Goal: Navigation & Orientation: Find specific page/section

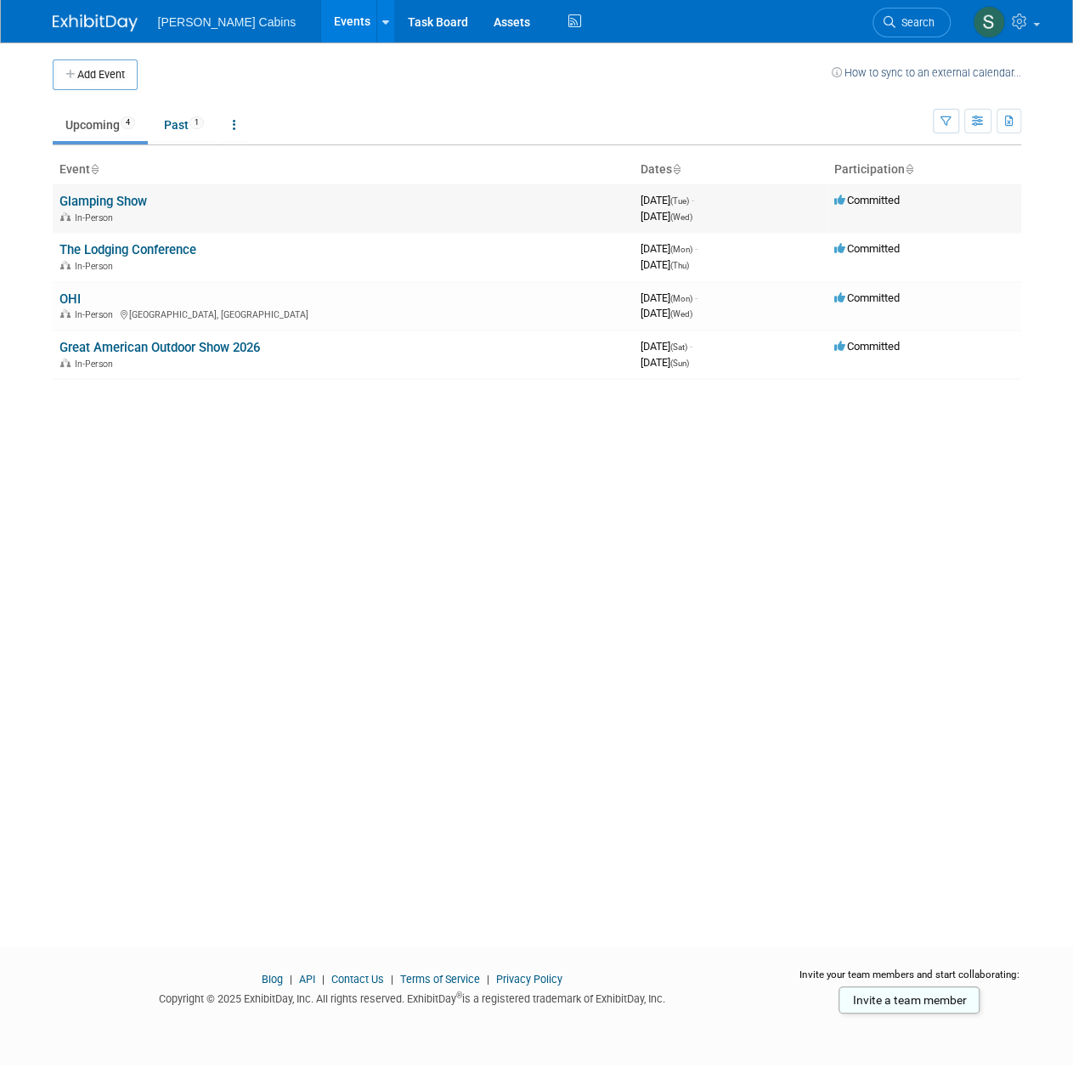
click at [127, 195] on link "Glamping Show" at bounding box center [102, 201] width 87 height 15
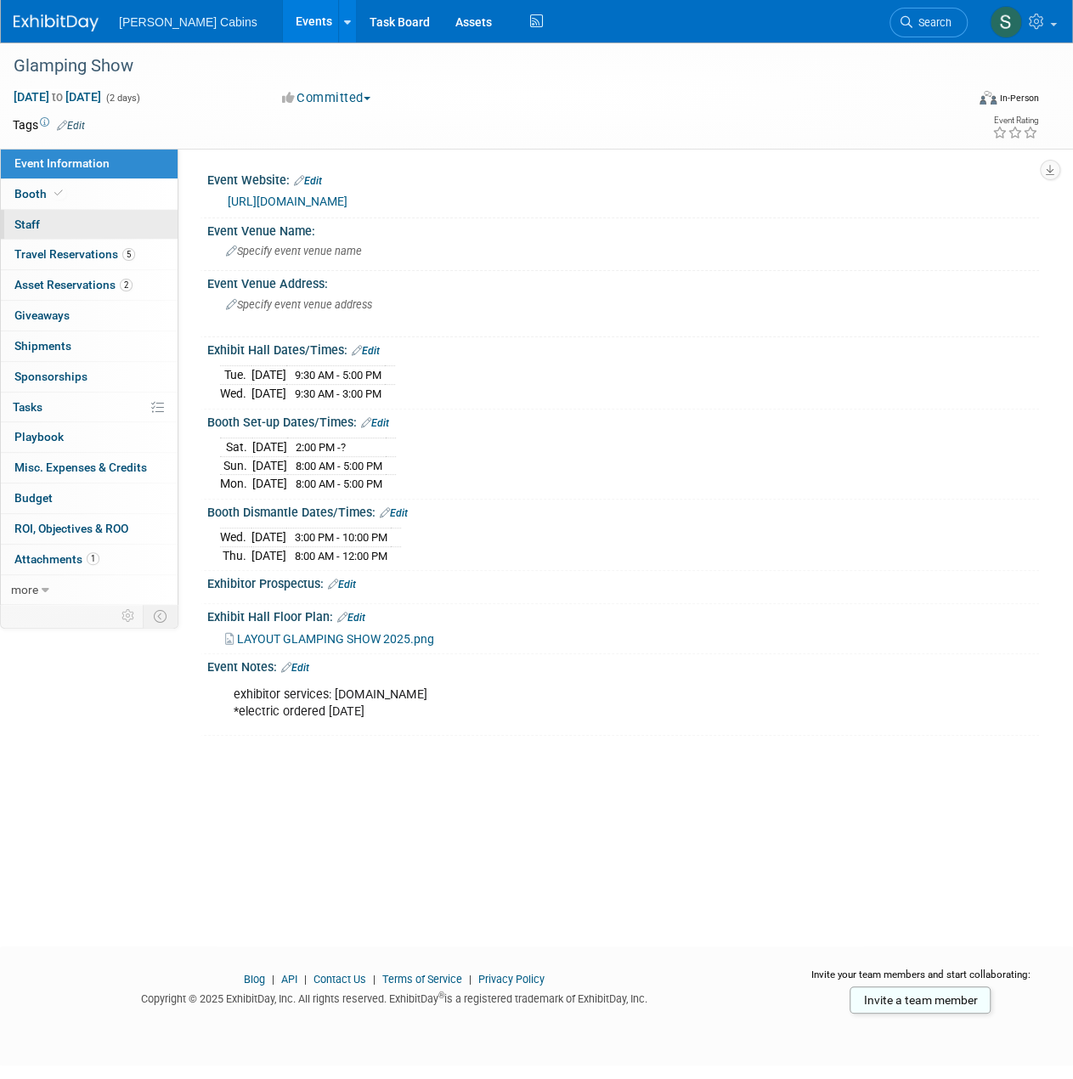
click at [34, 224] on span "Staff 0" at bounding box center [26, 224] width 25 height 14
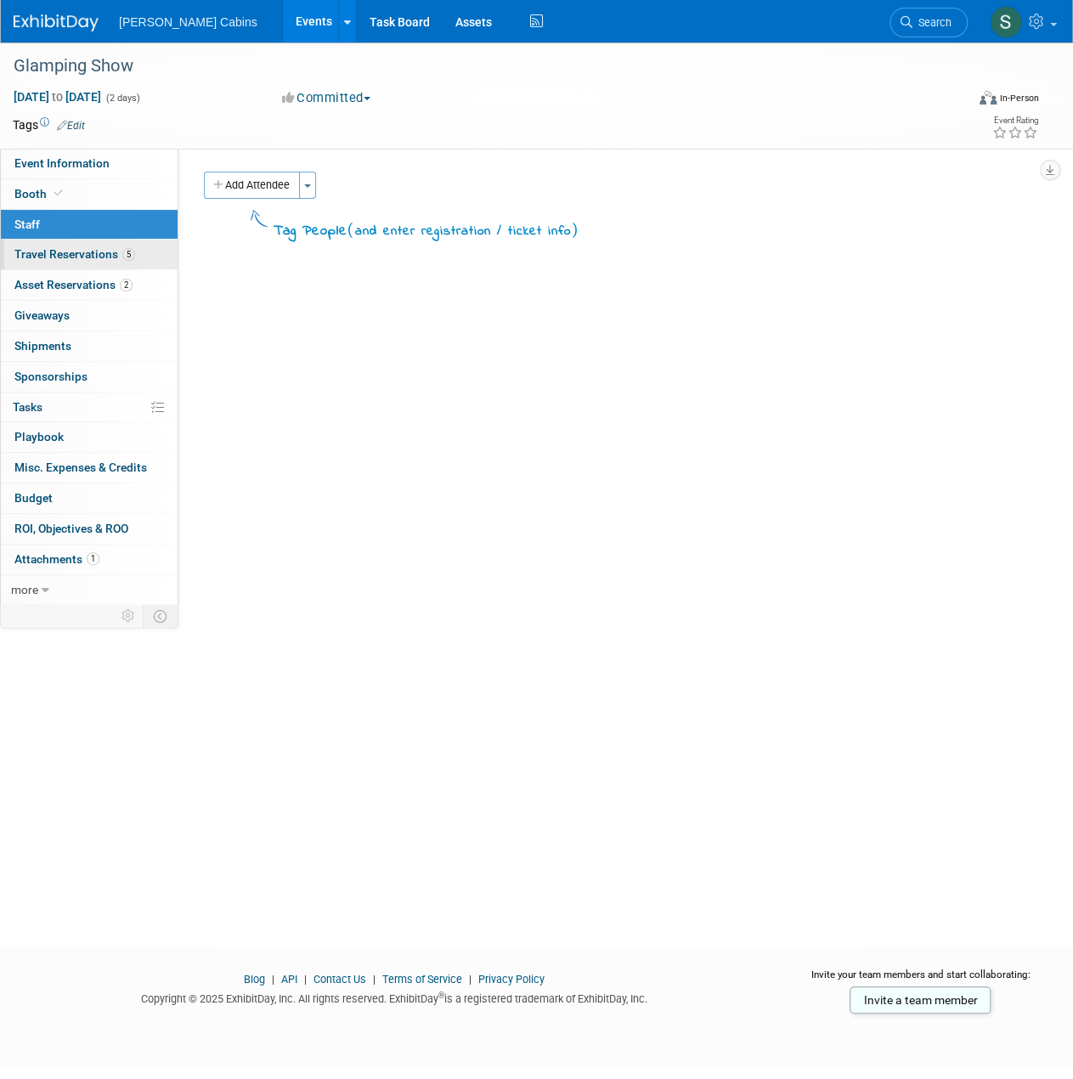
click at [61, 249] on span "Travel Reservations 5" at bounding box center [74, 254] width 121 height 14
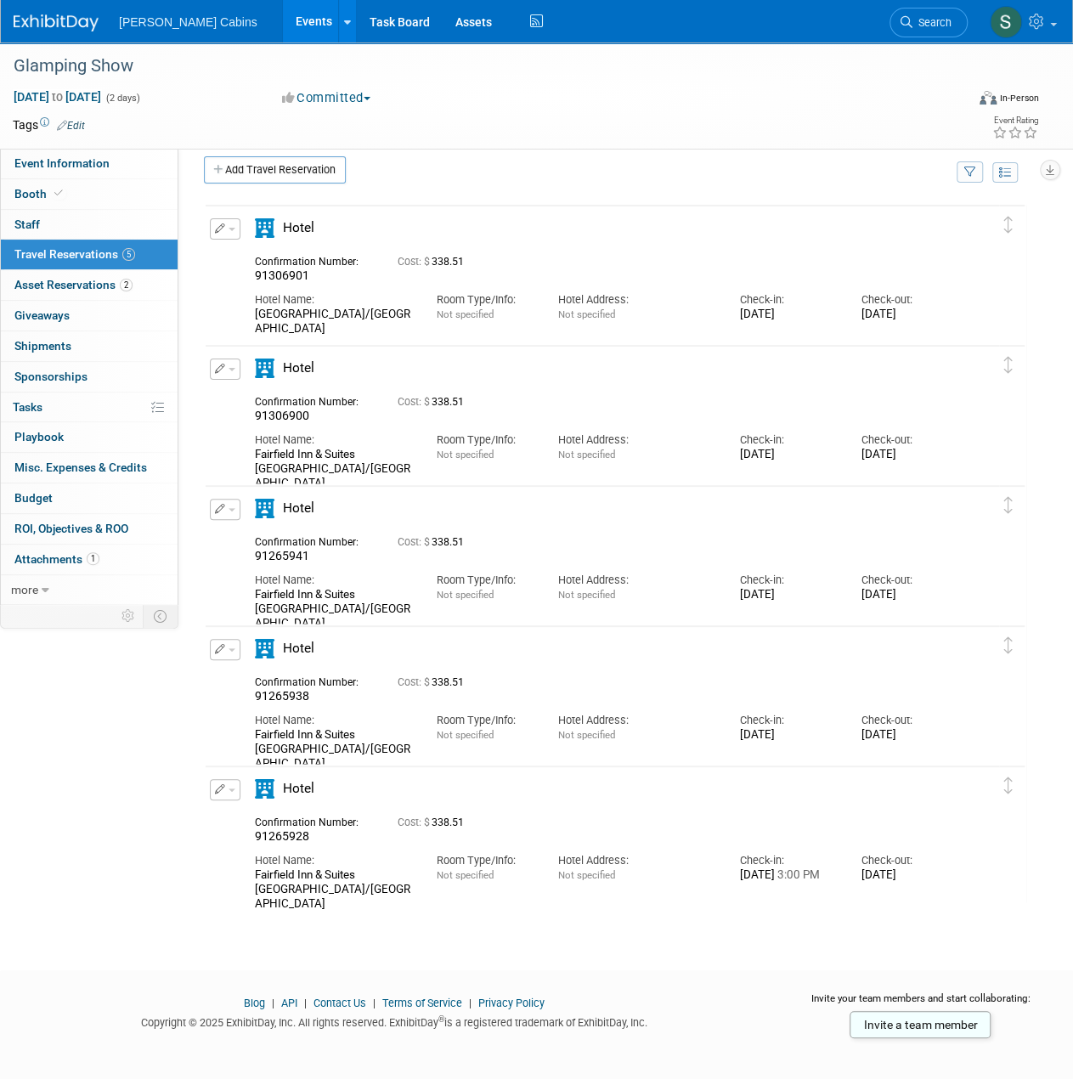
scroll to position [25, 0]
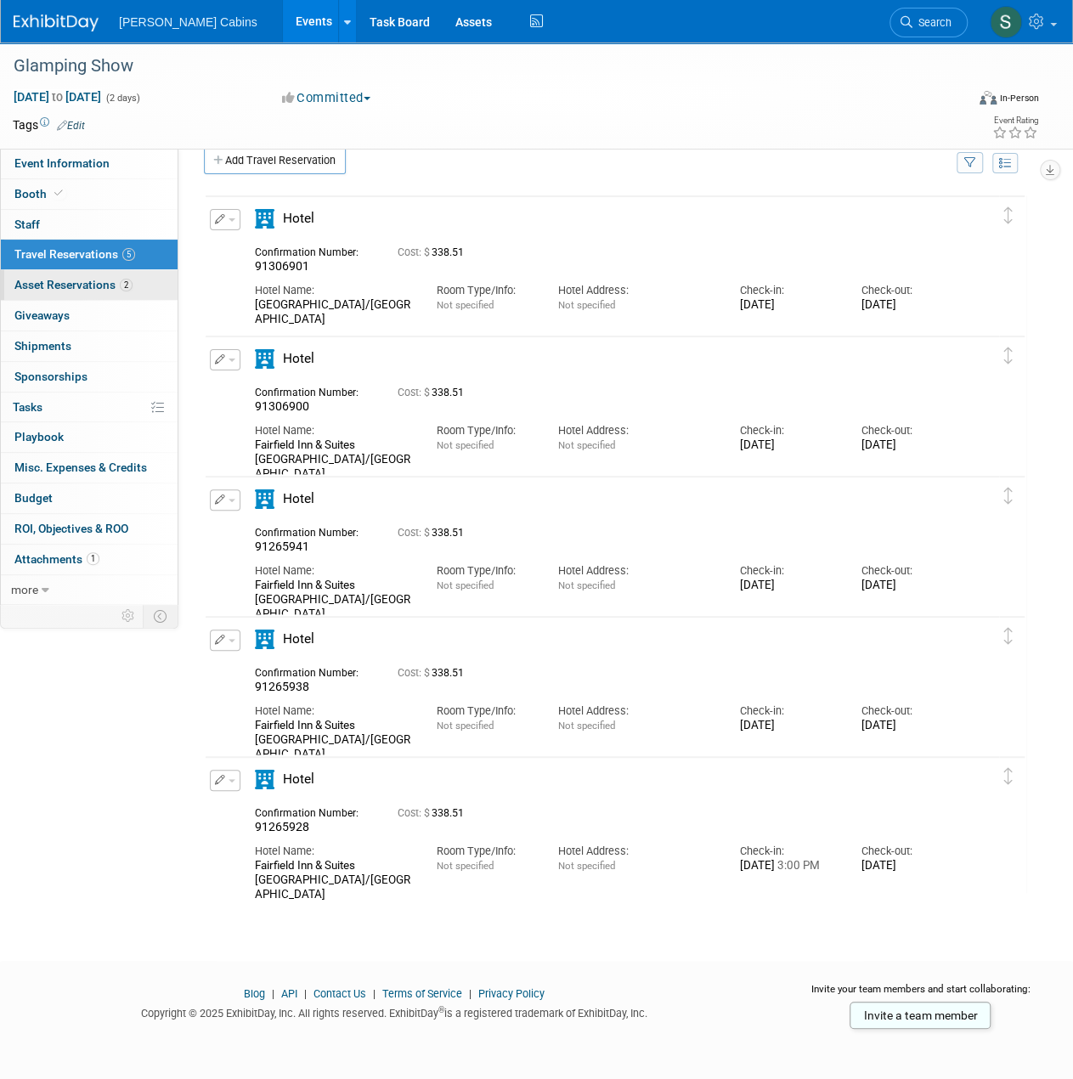
click at [57, 282] on span "Asset Reservations 2" at bounding box center [73, 285] width 118 height 14
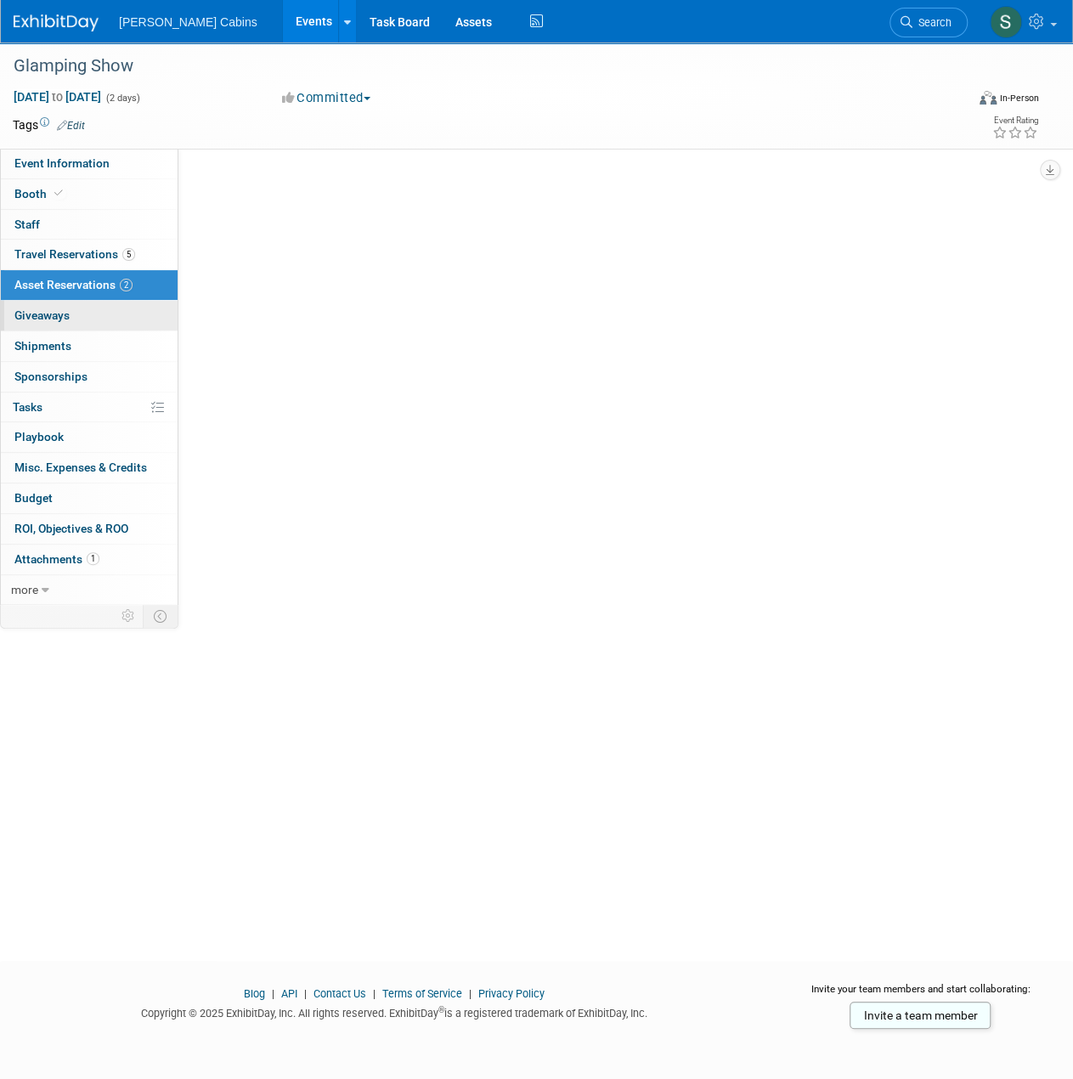
scroll to position [0, 0]
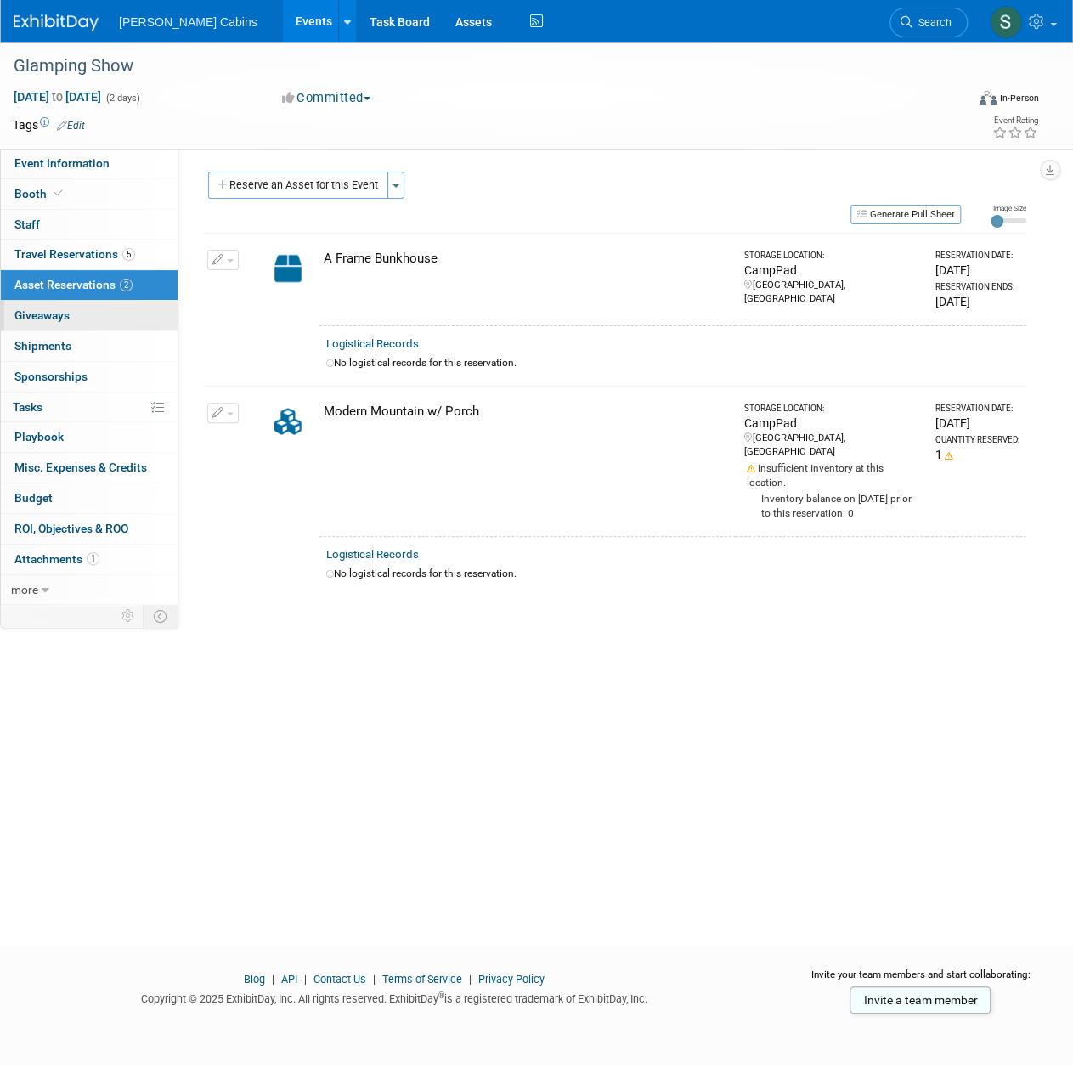
click at [70, 320] on link "0 Giveaways 0" at bounding box center [89, 316] width 177 height 30
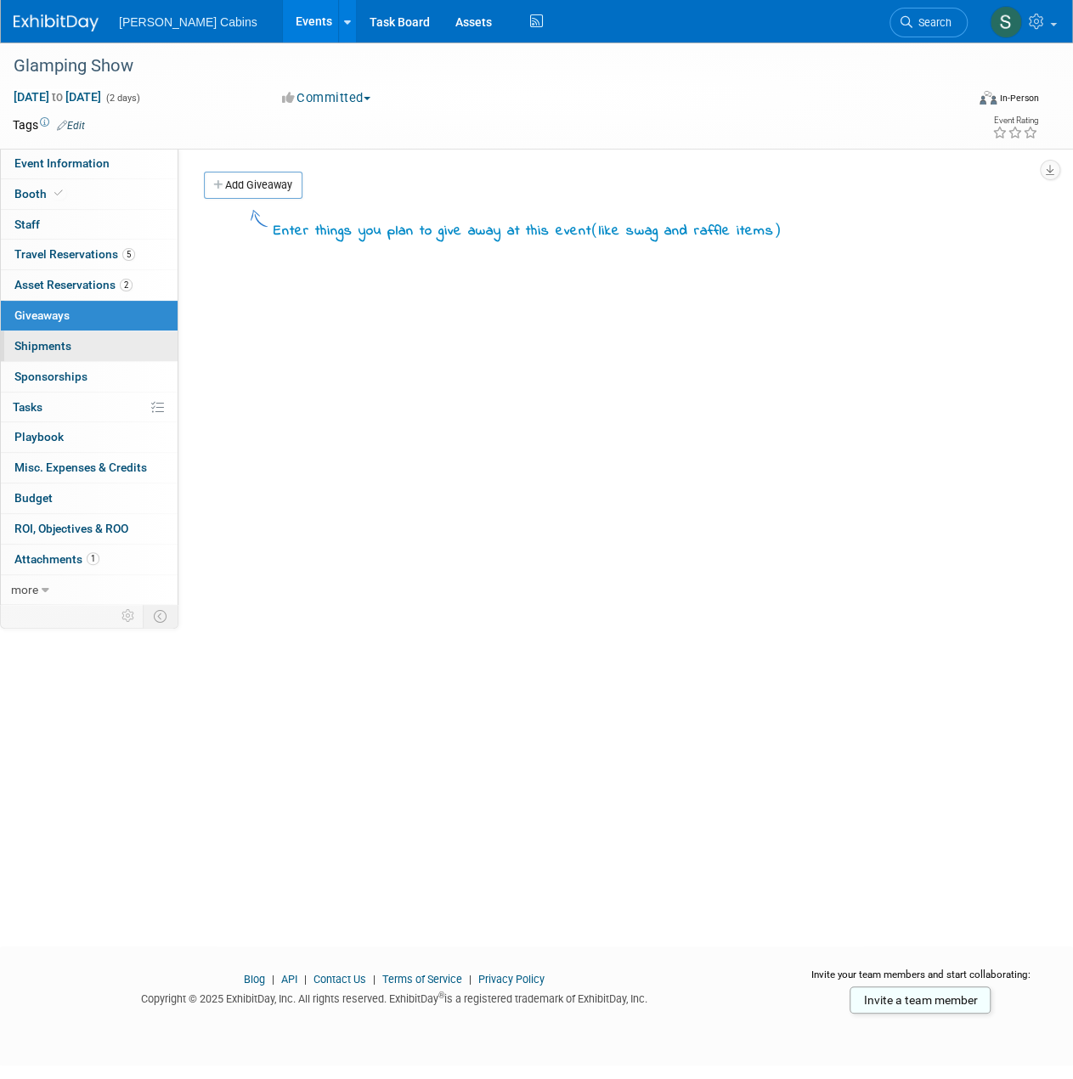
click at [56, 339] on span "Shipments 0" at bounding box center [42, 346] width 57 height 14
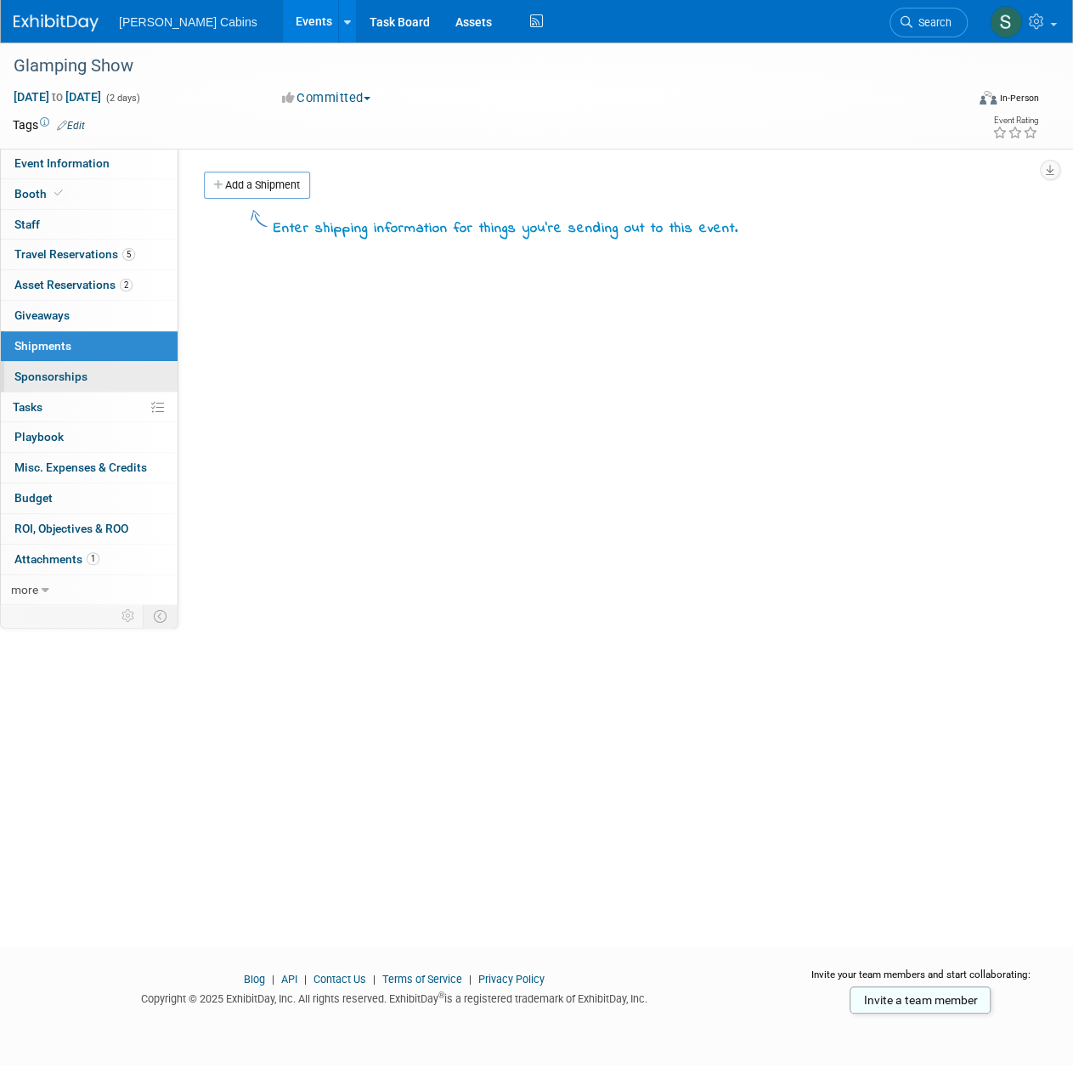
click at [49, 362] on link "0 Sponsorships 0" at bounding box center [89, 377] width 177 height 30
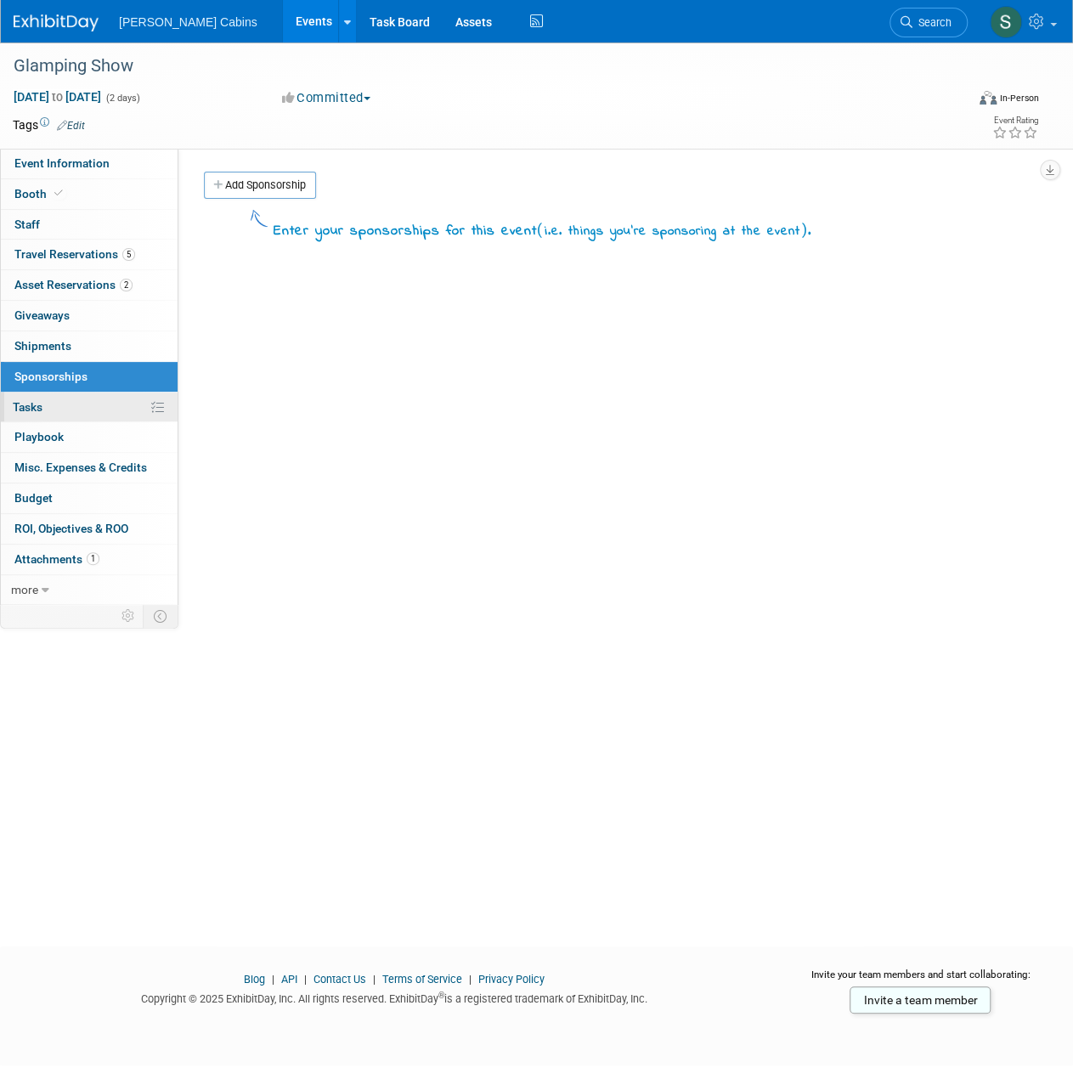
click at [50, 411] on link "0% Tasks 0%" at bounding box center [89, 407] width 177 height 30
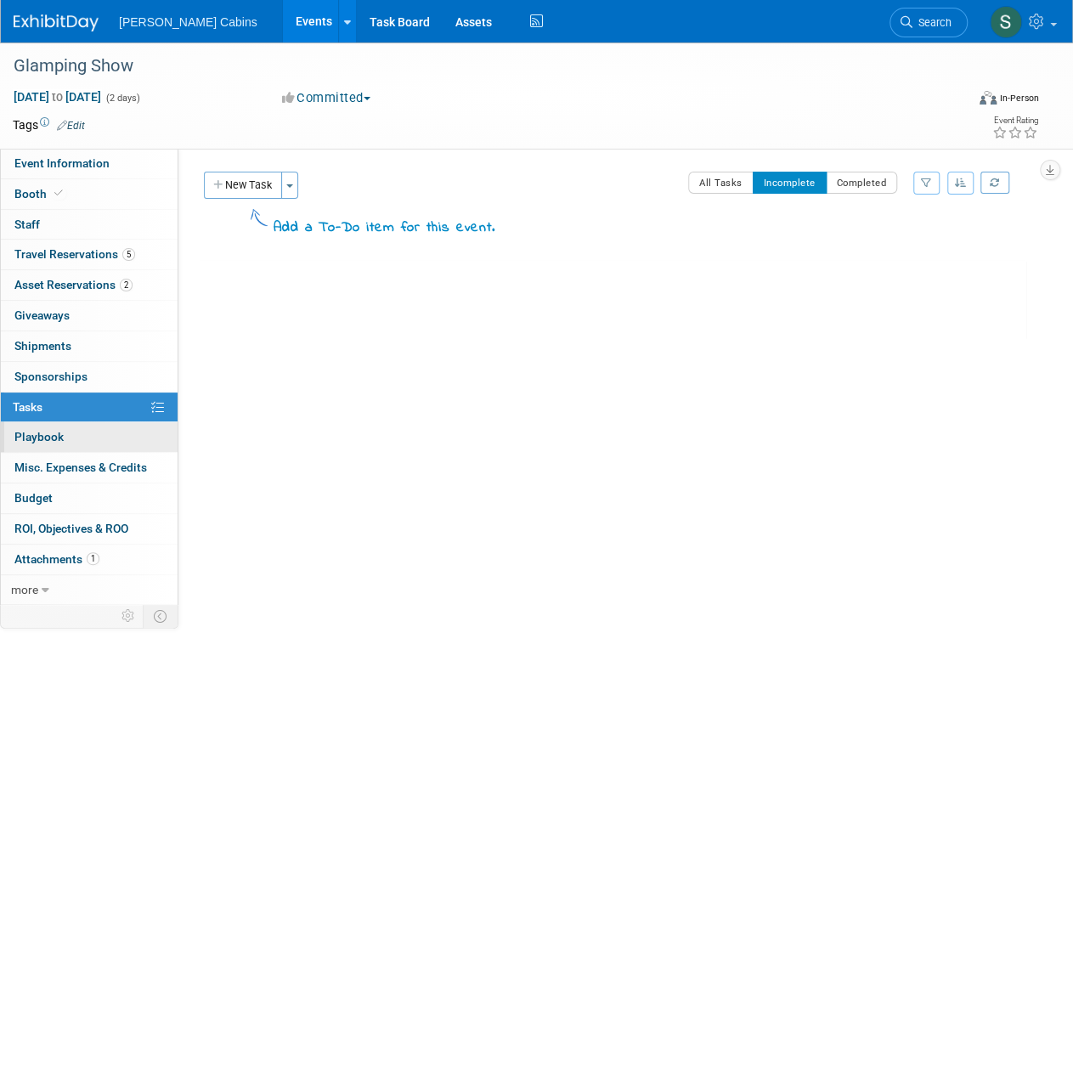
click at [54, 426] on link "0 Playbook 0" at bounding box center [89, 437] width 177 height 30
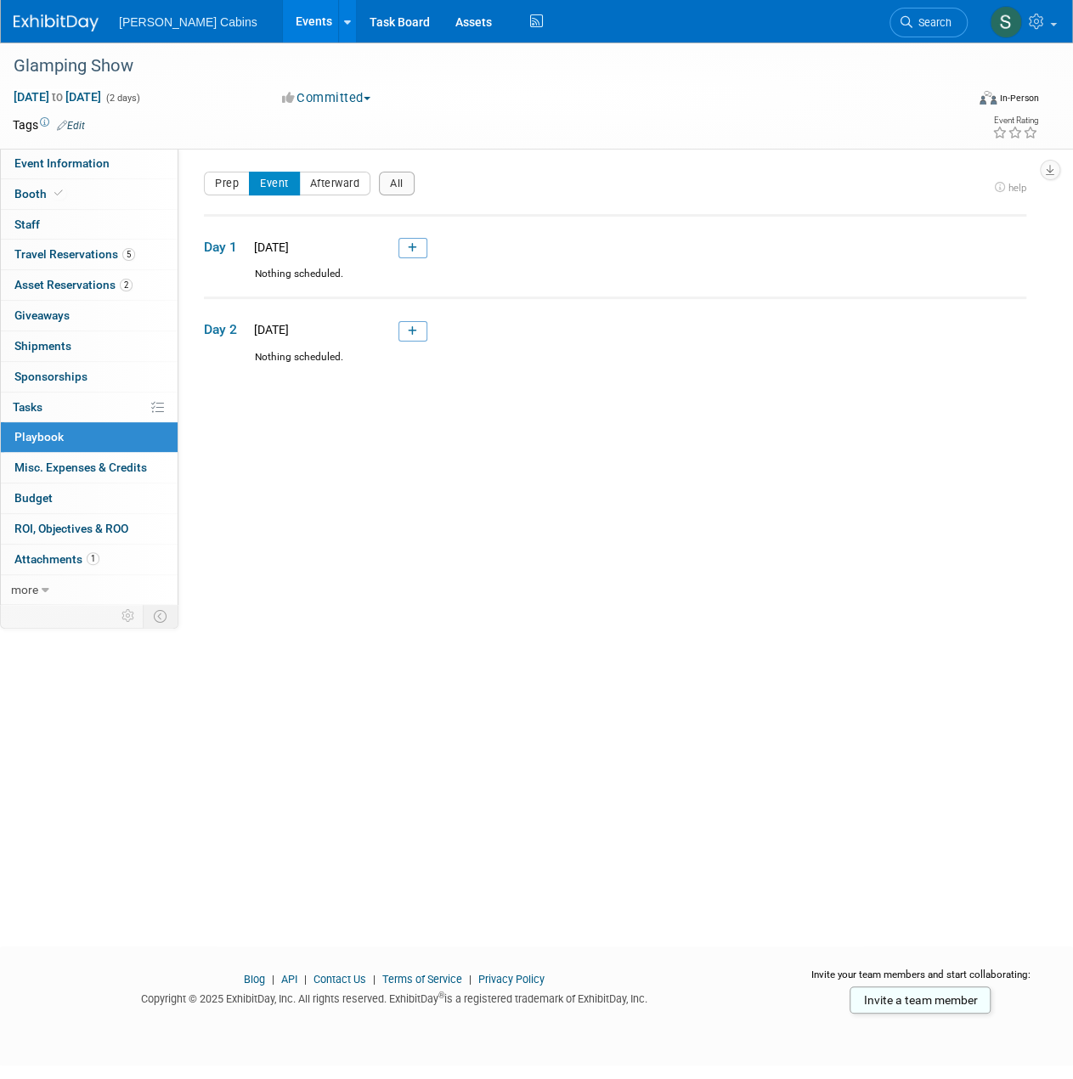
drag, startPoint x: 326, startPoint y: 279, endPoint x: 248, endPoint y: 283, distance: 78.2
click at [248, 283] on div "Nothing scheduled." at bounding box center [615, 282] width 822 height 30
click at [280, 477] on div "Event Website: Edit https://www.glampingshow.us/ Event Venue Name: Specify even…" at bounding box center [608, 375] width 860 height 453
click at [60, 462] on span "Misc. Expenses & Credits 0" at bounding box center [80, 467] width 133 height 14
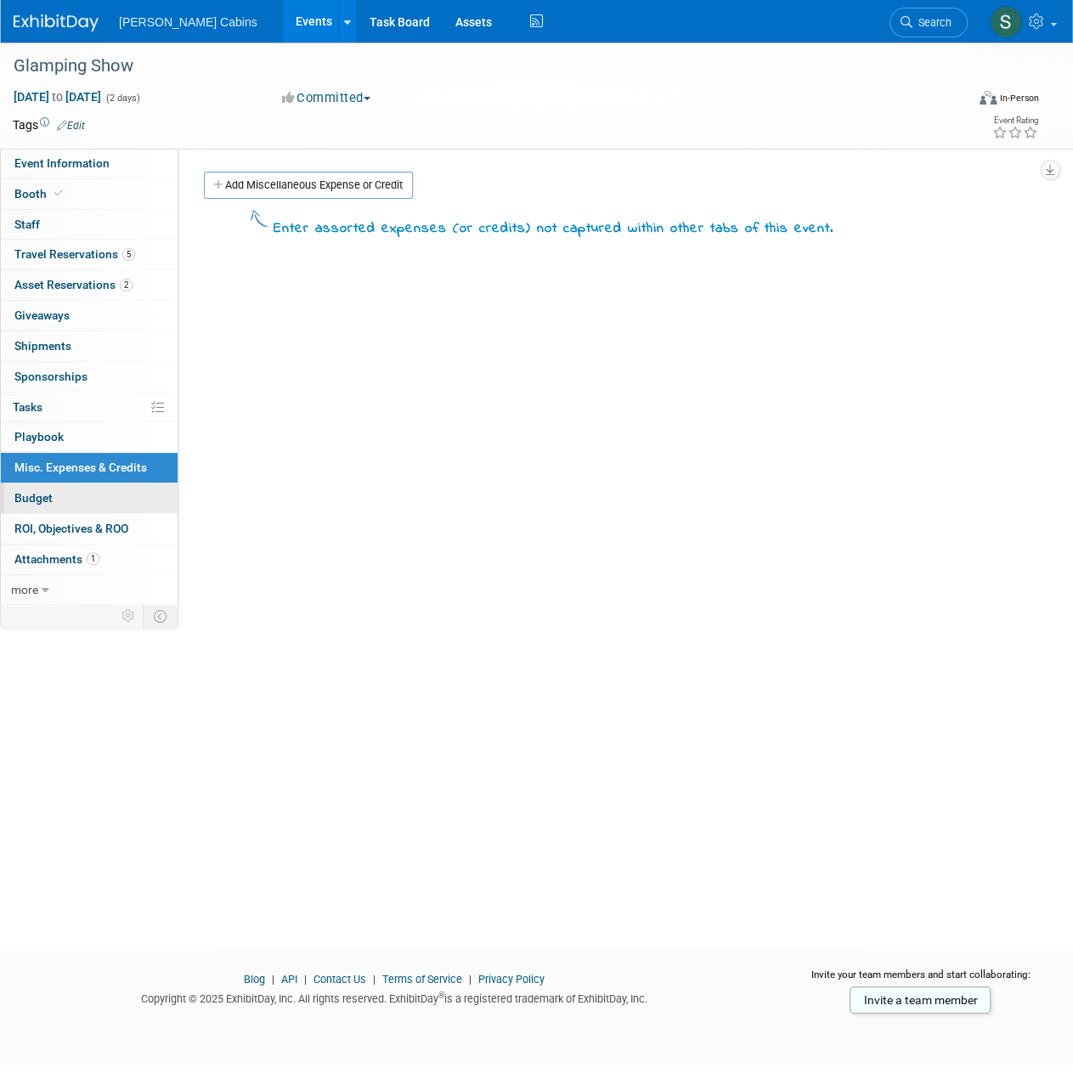
click at [64, 505] on link "Budget" at bounding box center [89, 498] width 177 height 30
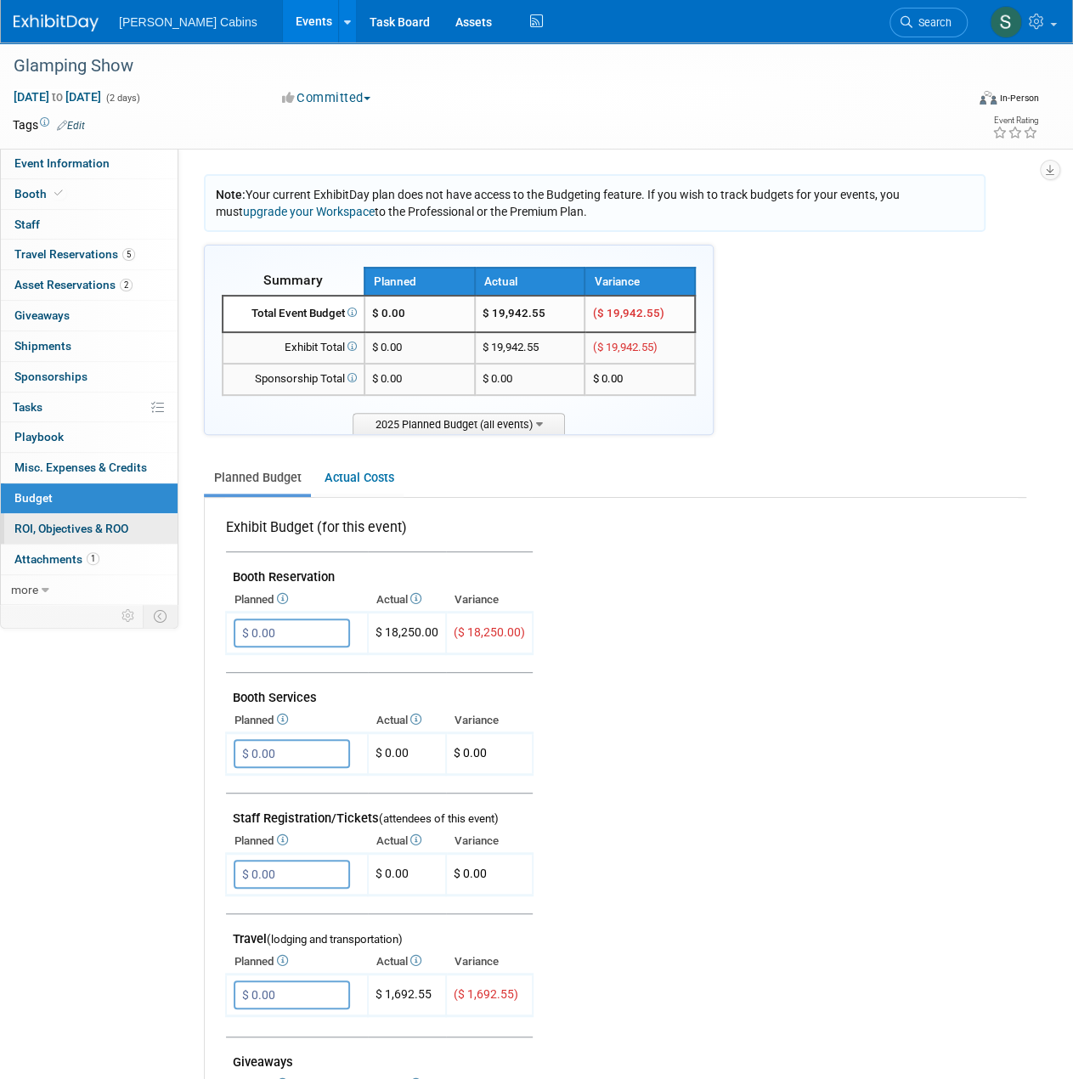
click at [65, 516] on link "0 ROI, Objectives & ROO 0" at bounding box center [89, 529] width 177 height 30
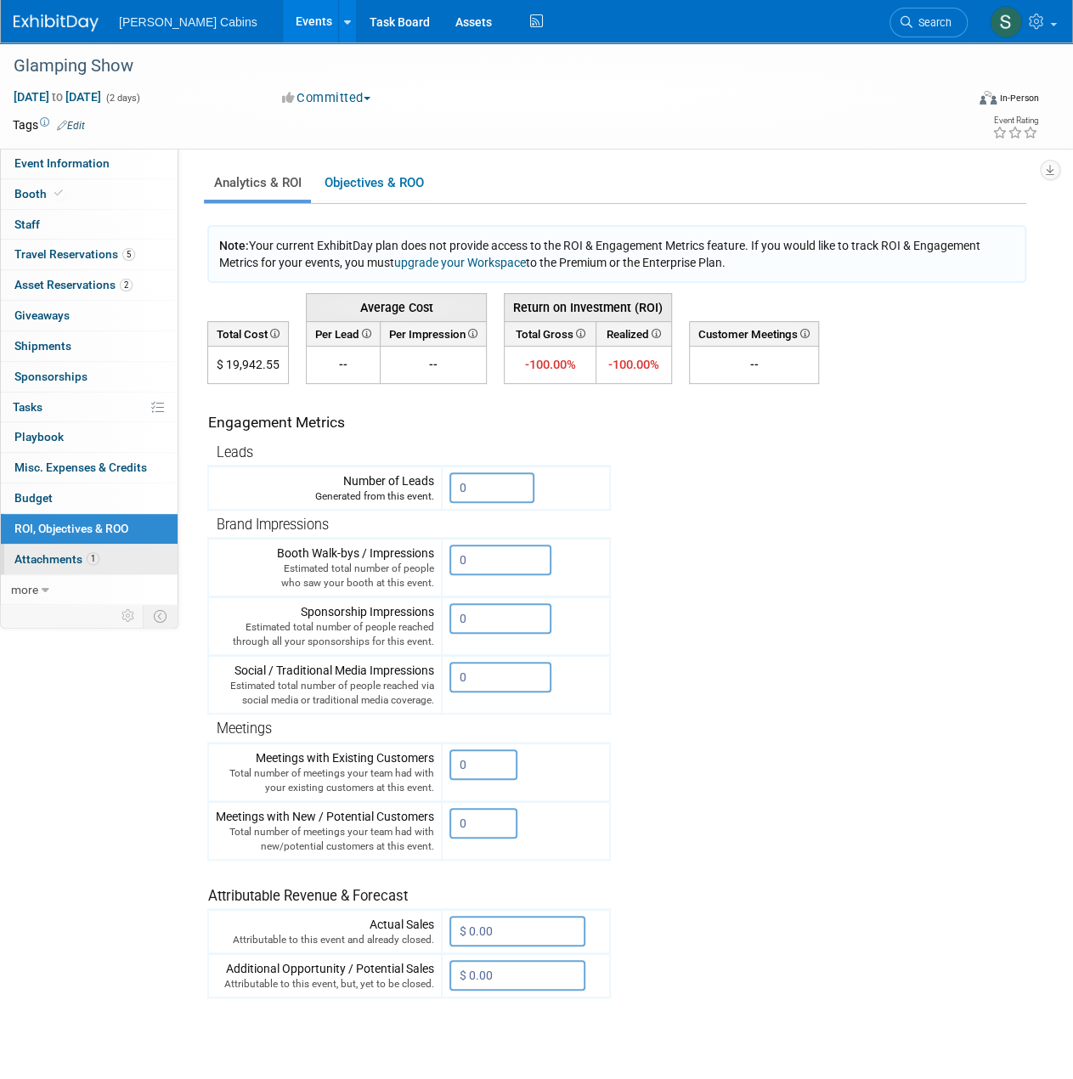
click at [59, 552] on span "Attachments 1" at bounding box center [56, 559] width 85 height 14
